Goal: Obtain resource: Download file/media

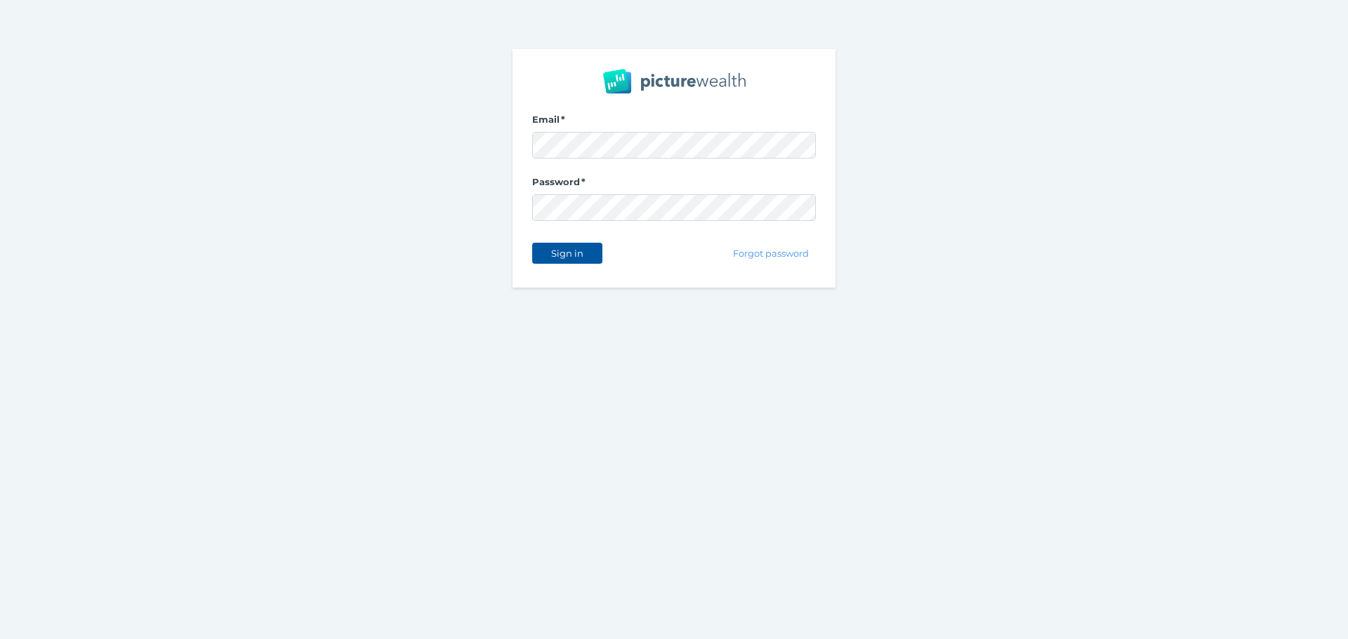
click at [559, 251] on span "Sign in" at bounding box center [567, 253] width 44 height 11
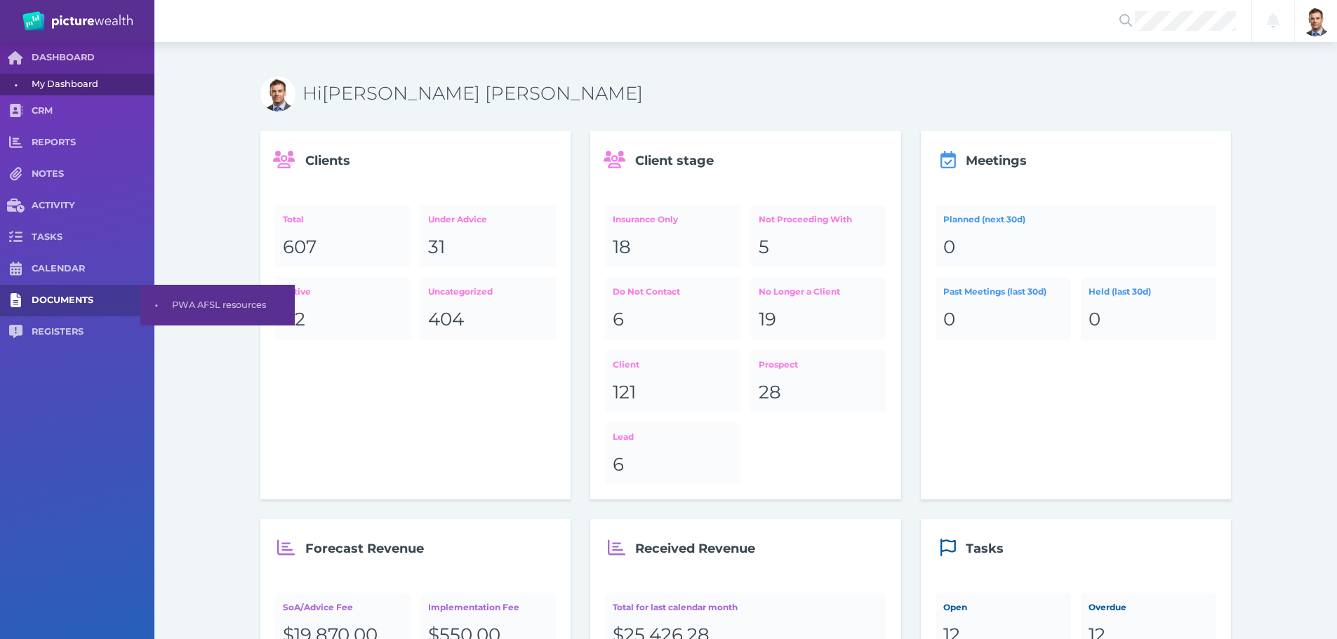
click at [45, 301] on span "DOCUMENTS" at bounding box center [93, 301] width 123 height 12
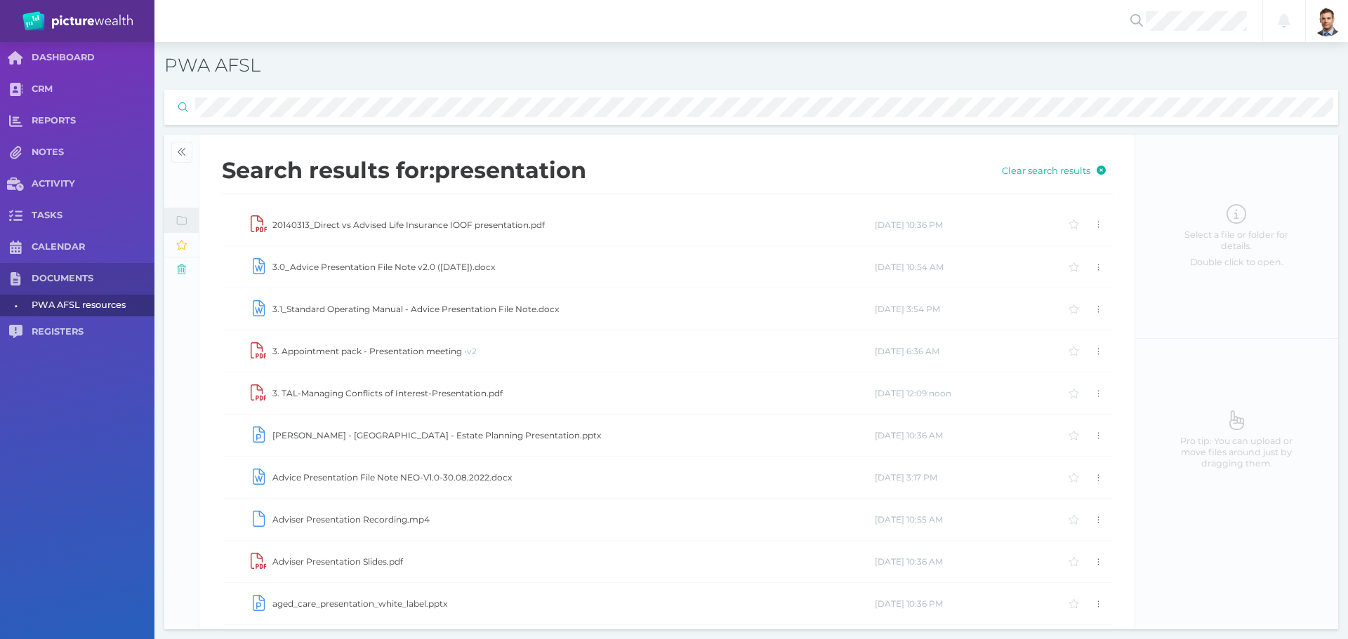
click at [430, 264] on td "3.0_Advice Presentation File Note v2.0 ([DATE]).docx" at bounding box center [573, 267] width 602 height 42
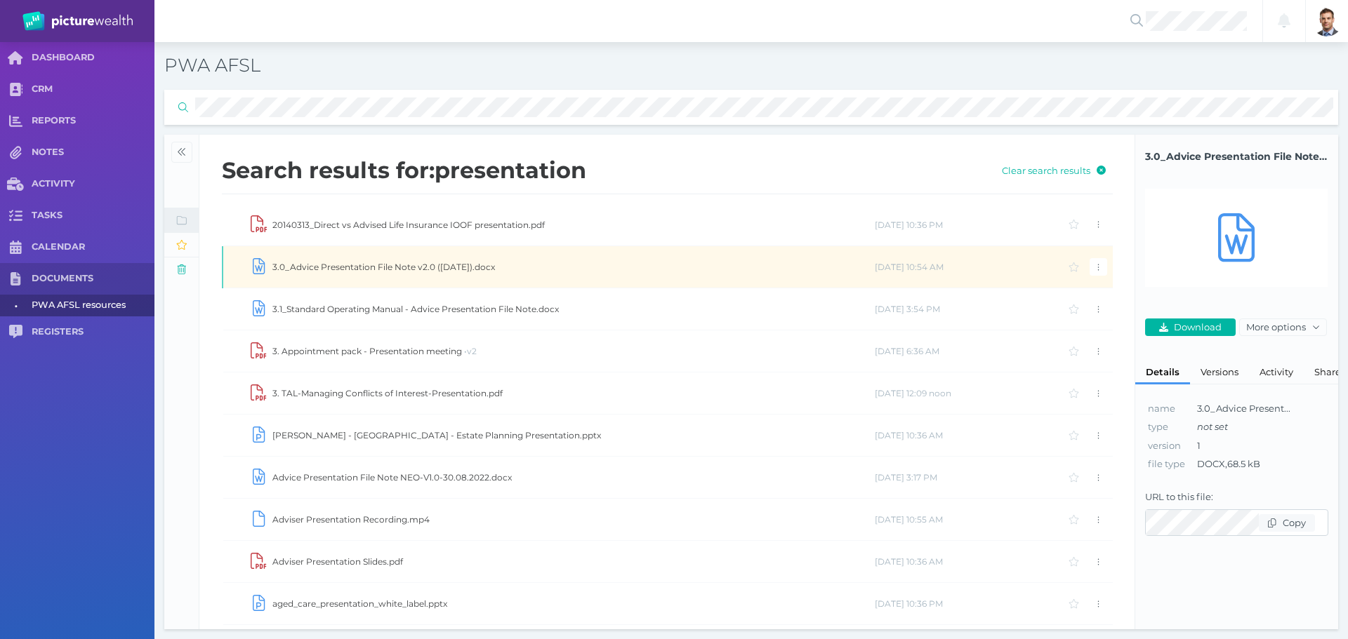
click at [430, 264] on td "3.0_Advice Presentation File Note v2.0 ([DATE]).docx" at bounding box center [573, 267] width 602 height 42
